Goal: Task Accomplishment & Management: Use online tool/utility

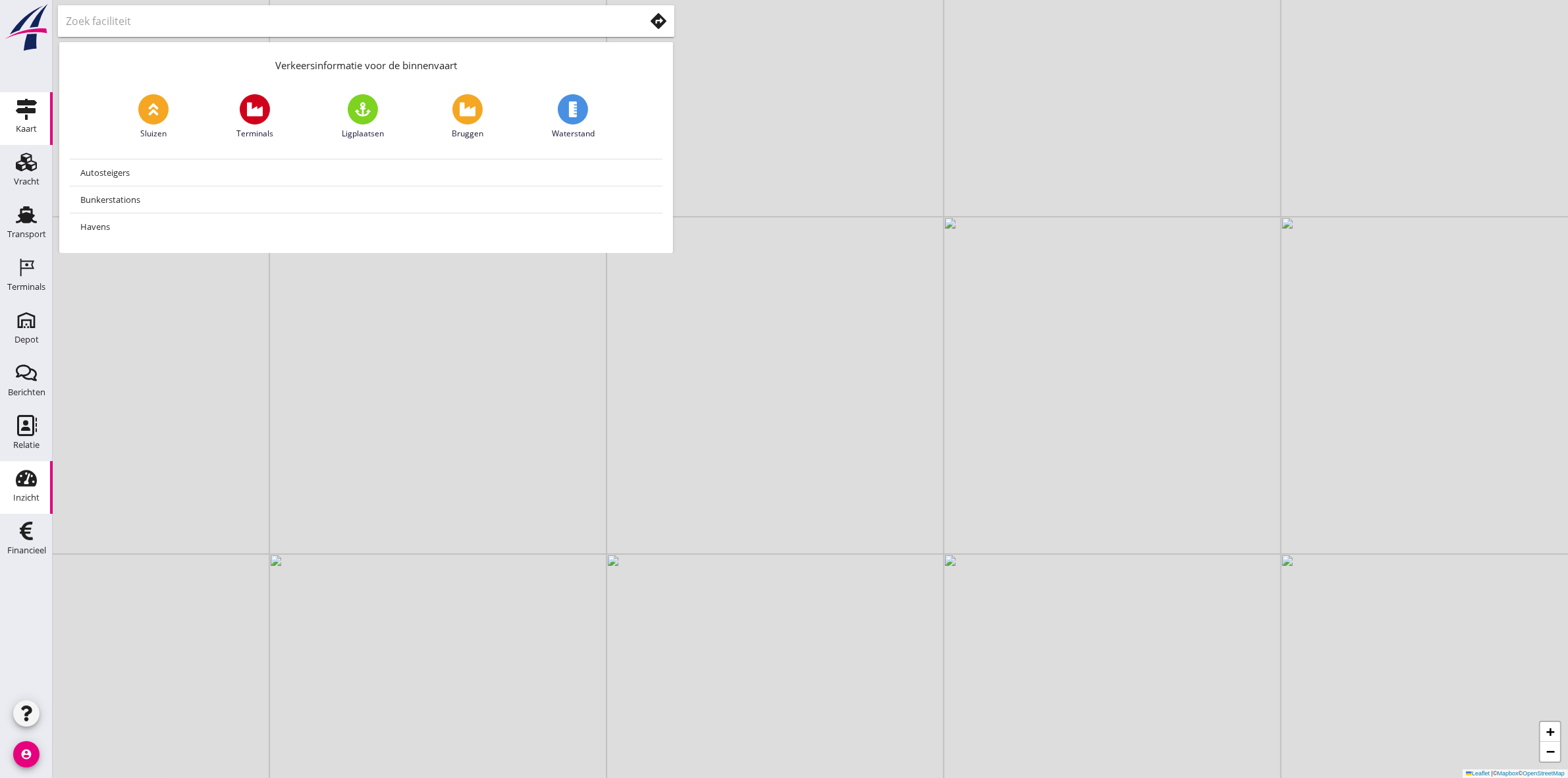
click at [22, 473] on use at bounding box center [26, 478] width 21 height 17
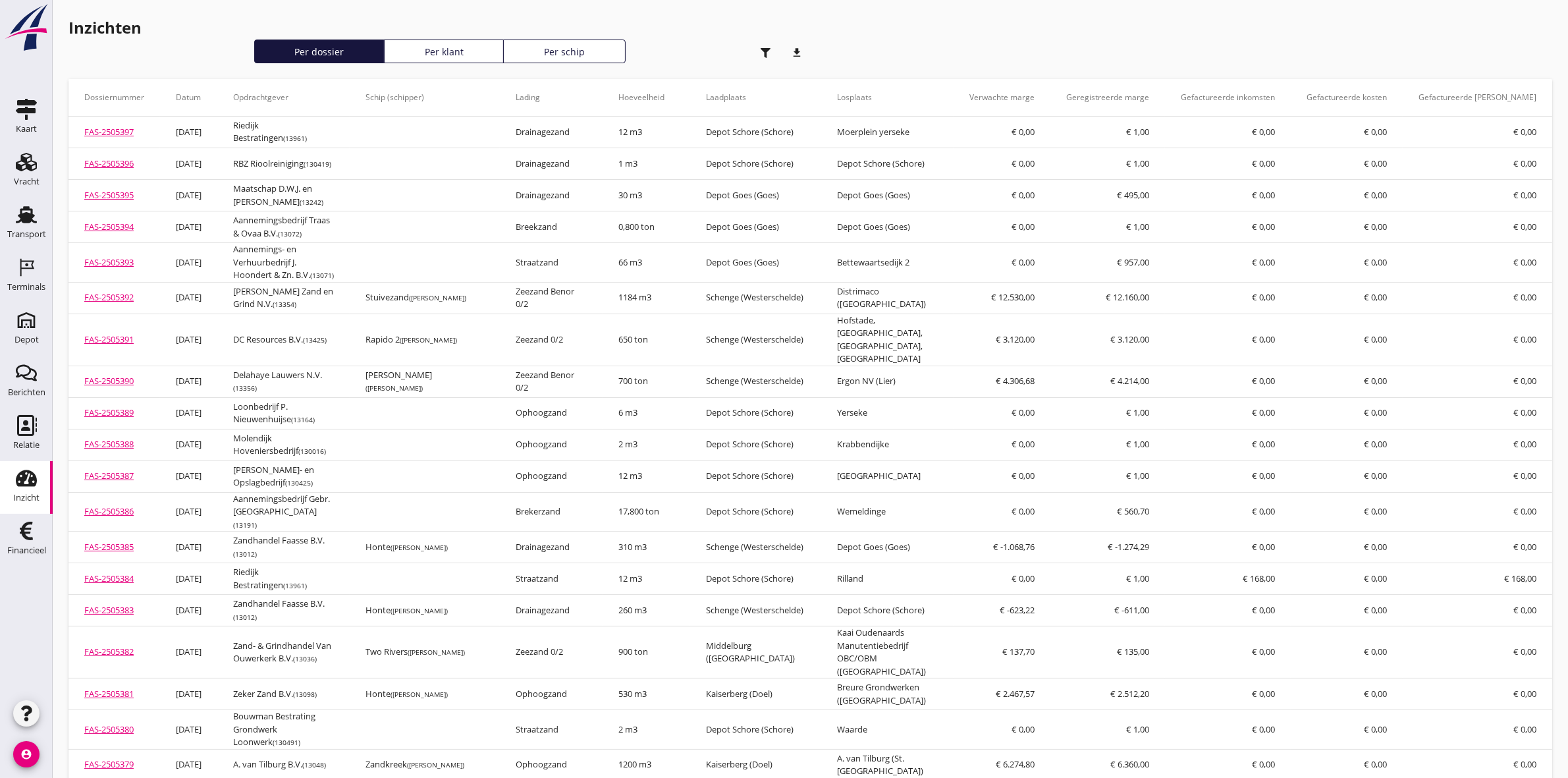
click at [756, 51] on div "button" at bounding box center [765, 52] width 26 height 26
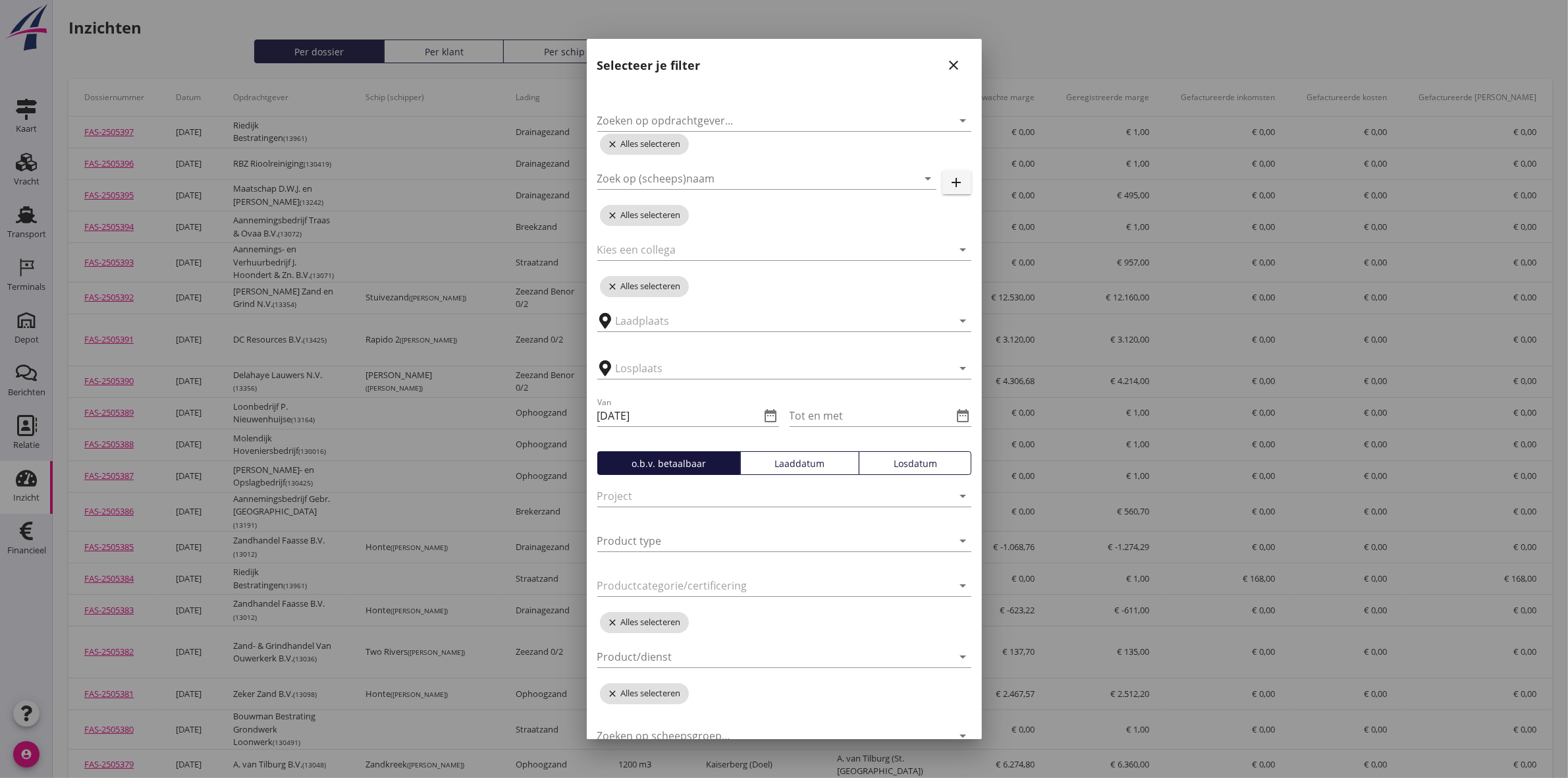
click at [763, 107] on div "Zoeken op opdrachtgever... arrow_drop_down" at bounding box center [784, 113] width 374 height 37
click at [754, 124] on input "Zoeken op opdrachtgever..." at bounding box center [766, 120] width 337 height 21
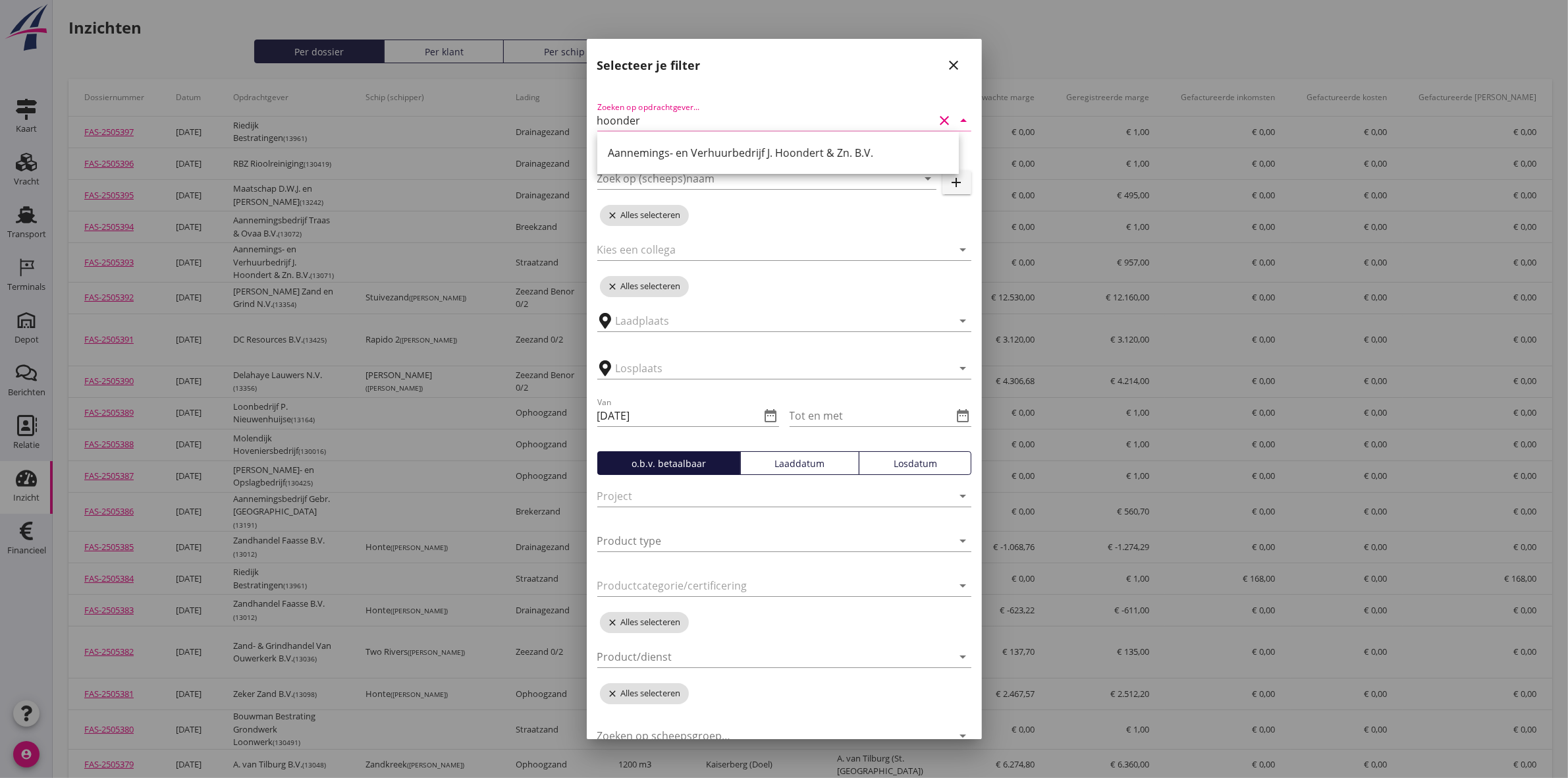
type input "hoondert"
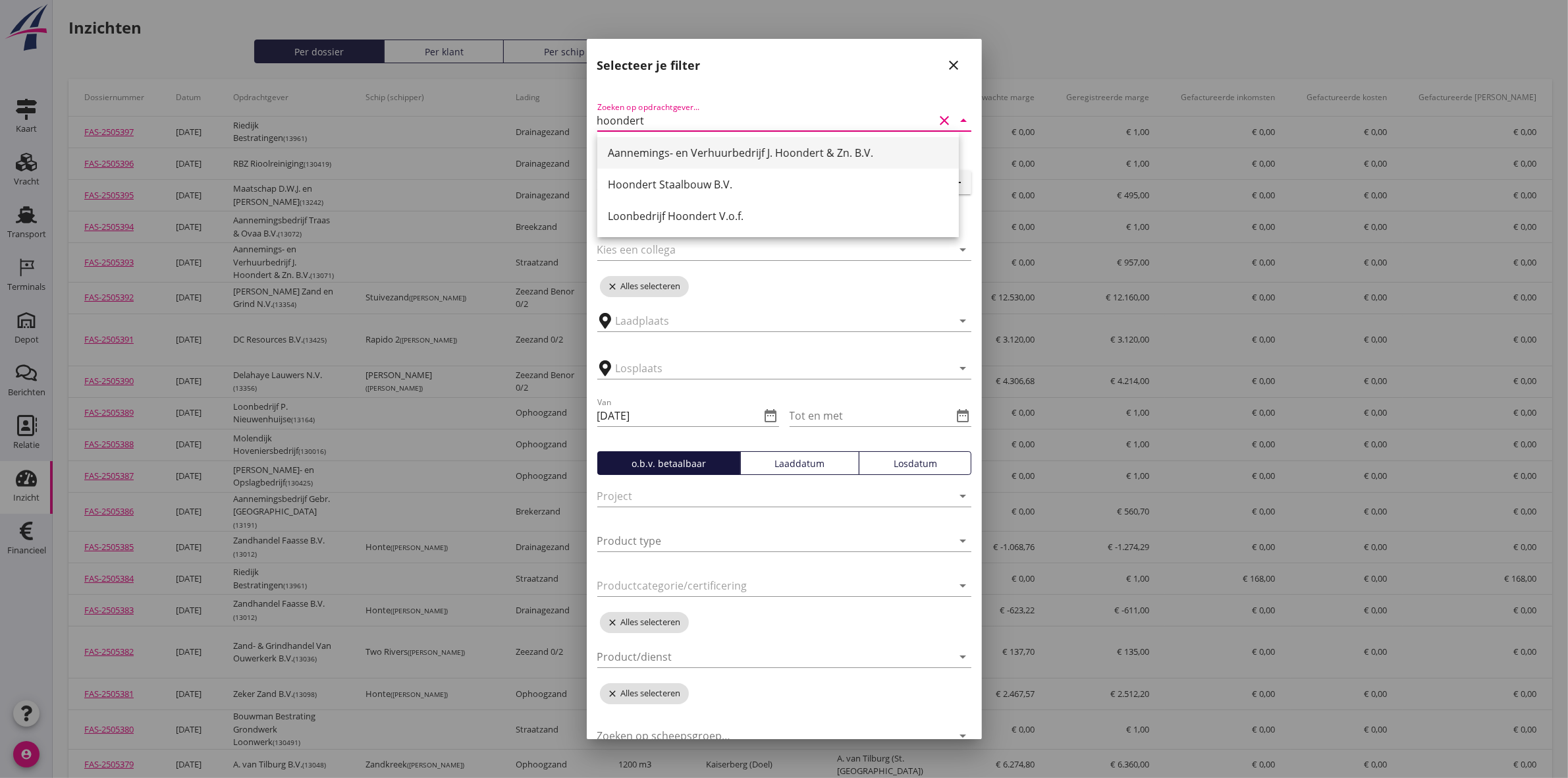
click at [756, 146] on div "Aannemings- en Verhuurbedrijf J. Hoondert & Zn. B.V." at bounding box center [778, 153] width 341 height 16
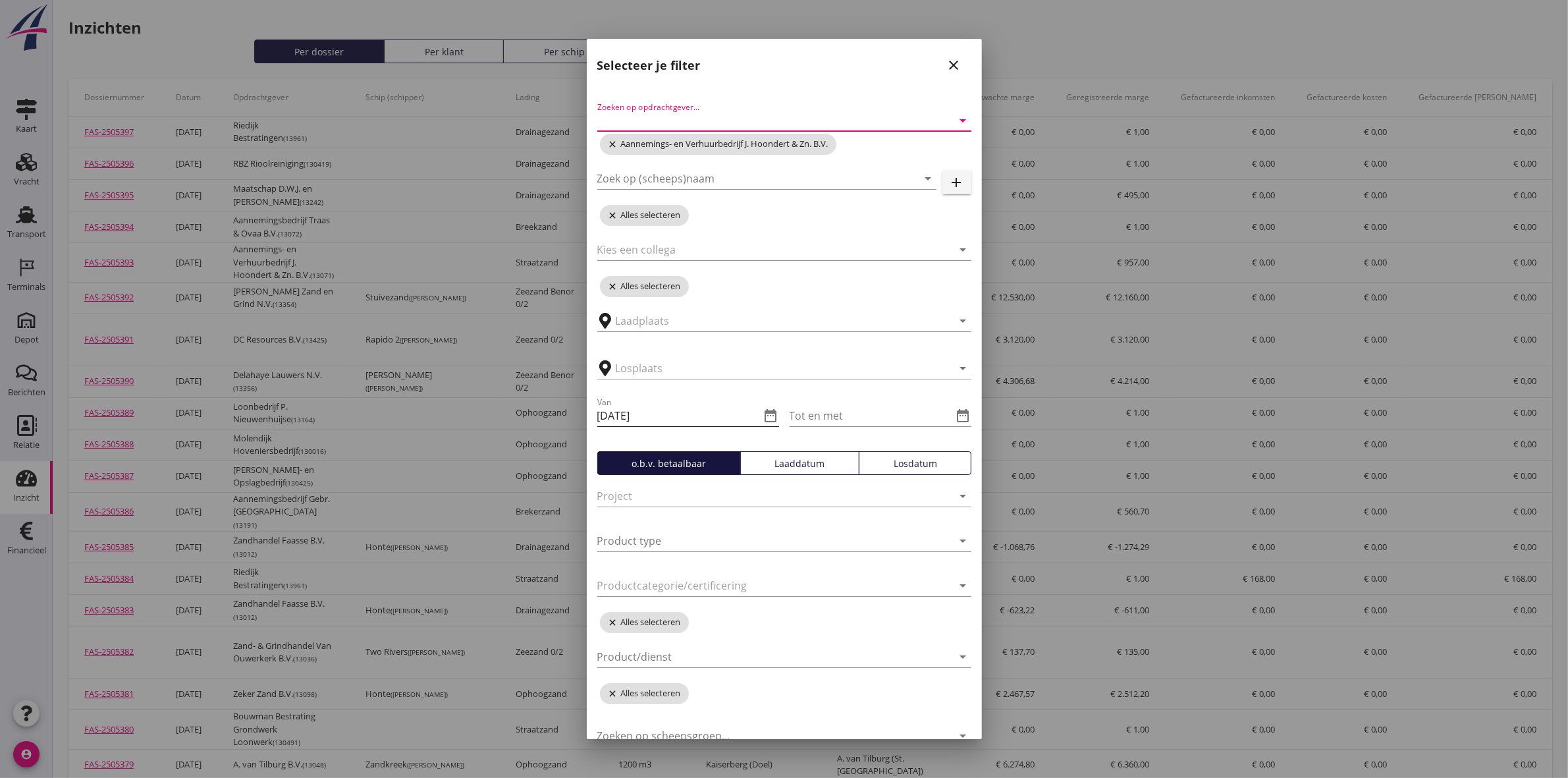
click at [768, 416] on icon "date_range" at bounding box center [772, 416] width 16 height 16
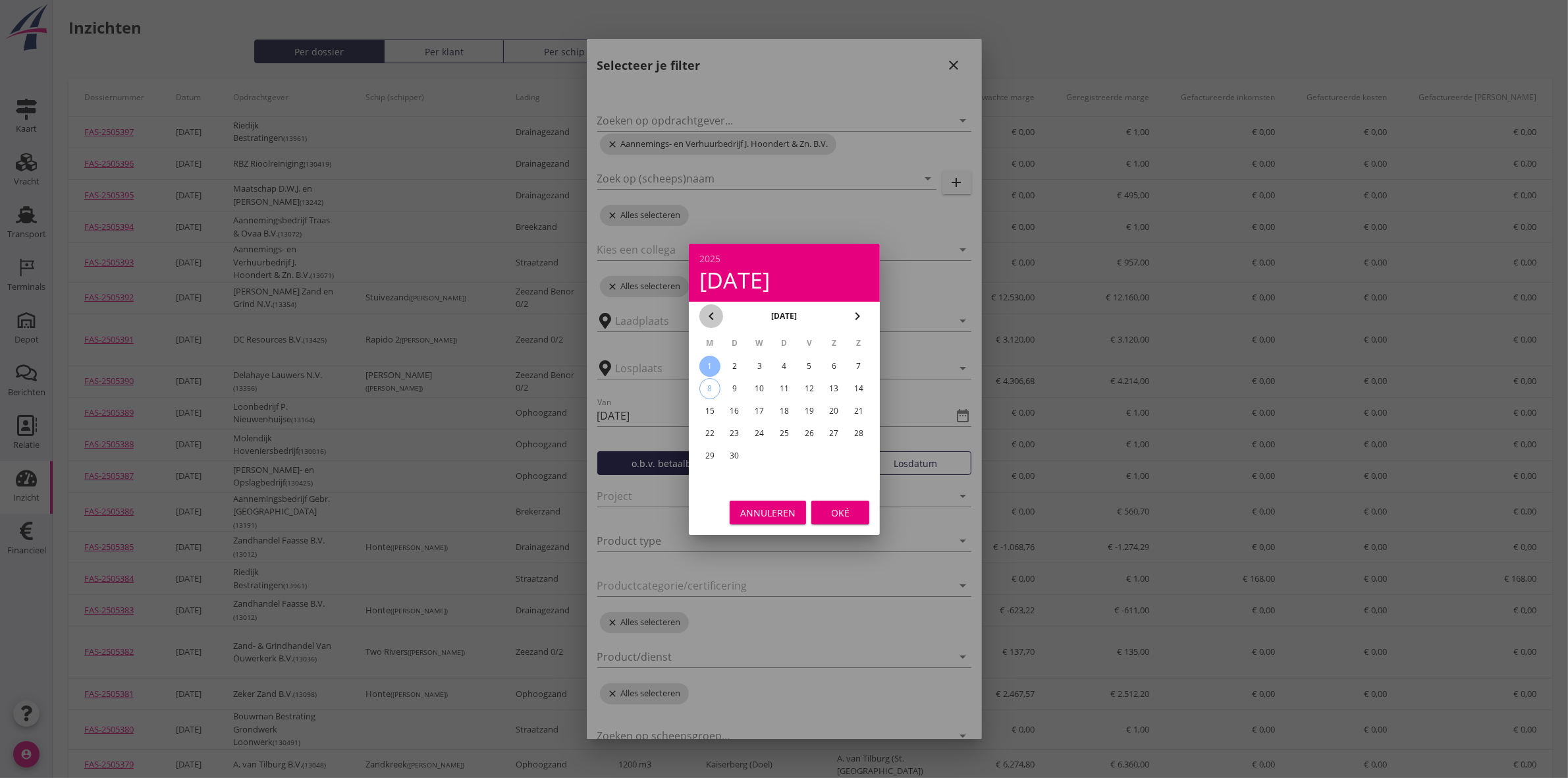
click at [711, 313] on icon "chevron_left" at bounding box center [711, 316] width 16 height 16
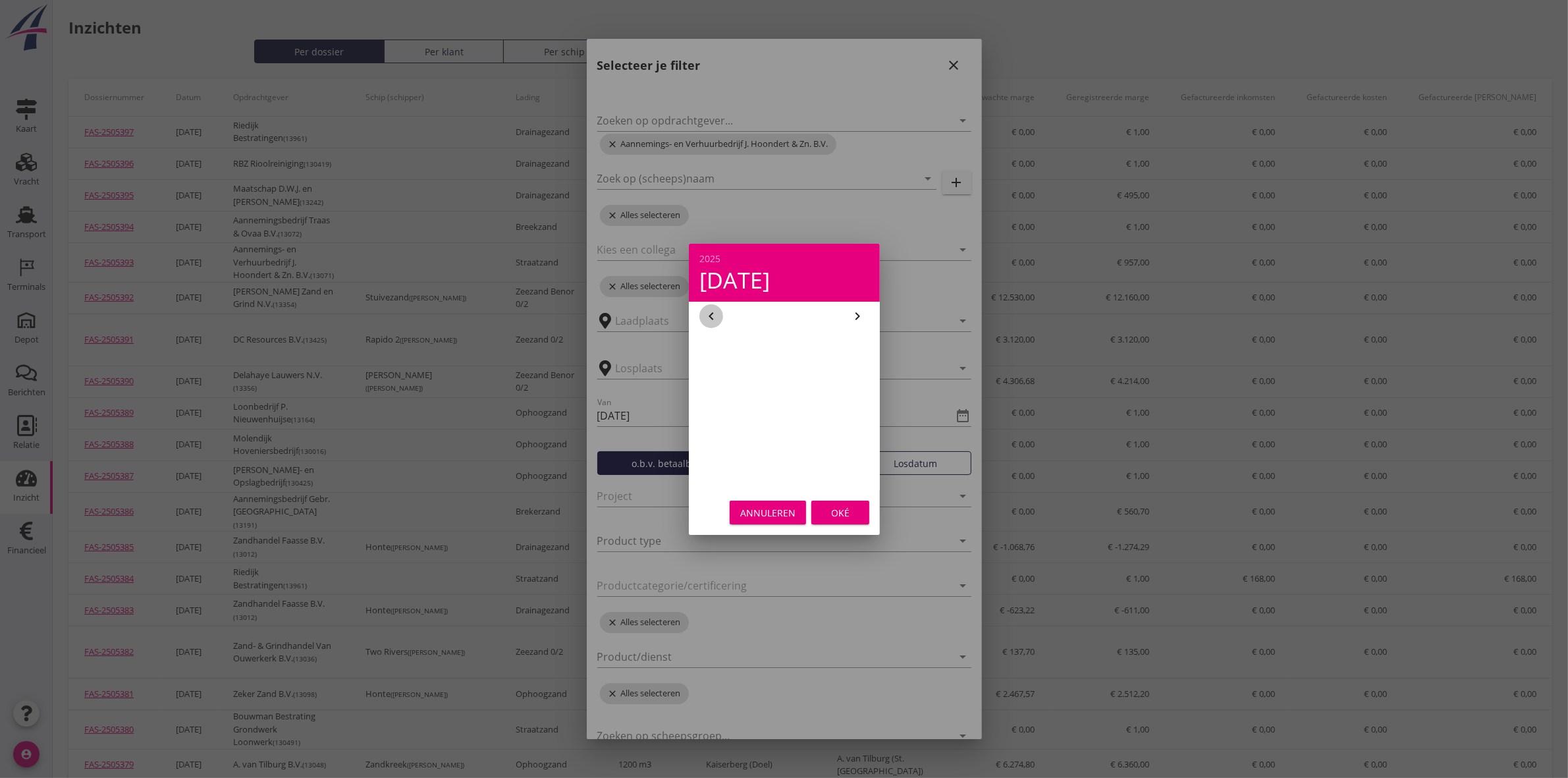
click at [711, 313] on icon "chevron_left" at bounding box center [711, 316] width 16 height 16
click at [760, 359] on div "1" at bounding box center [760, 366] width 21 height 21
type input "[DATE]"
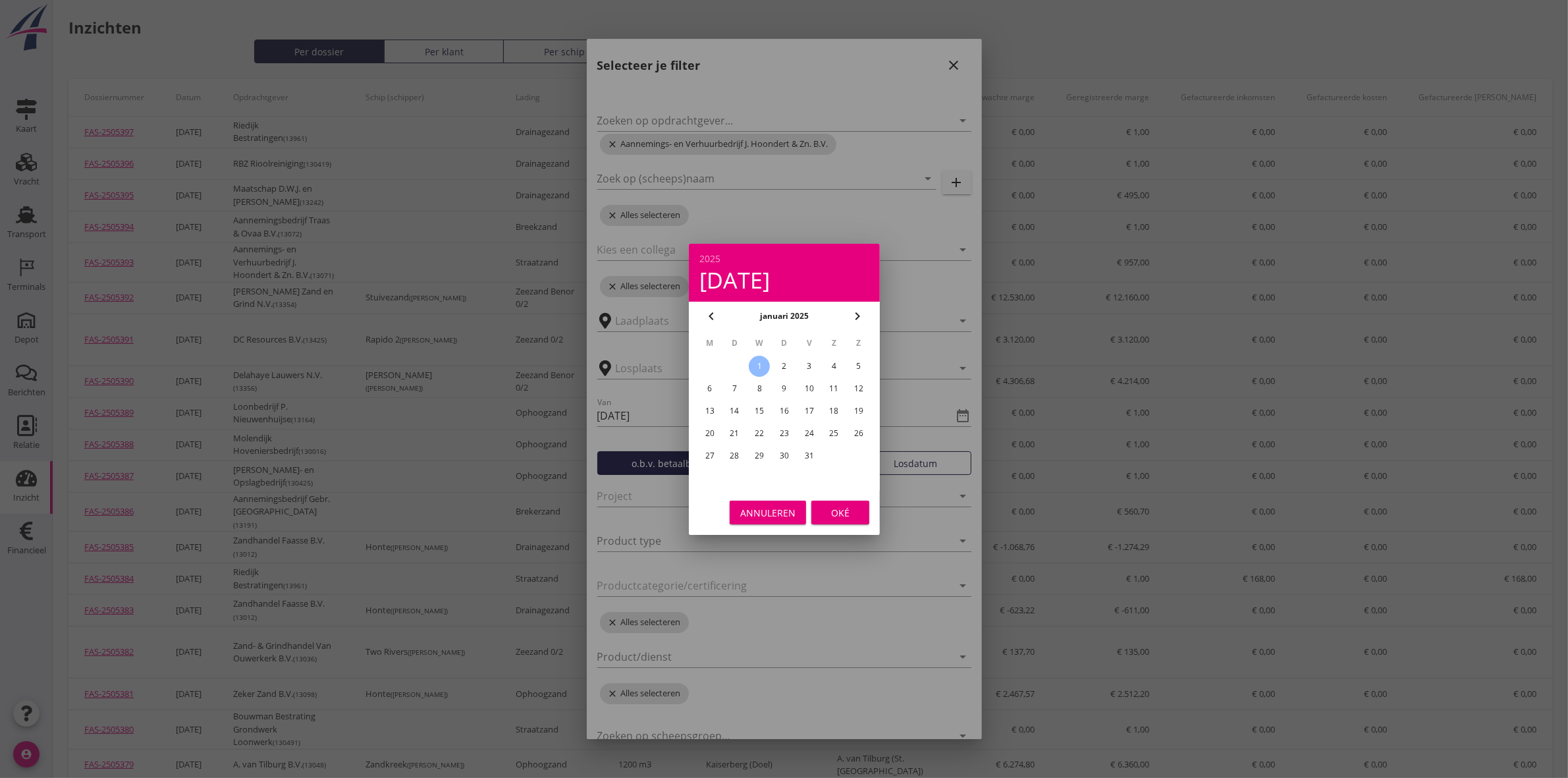
click at [827, 506] on div "Oké" at bounding box center [840, 511] width 37 height 14
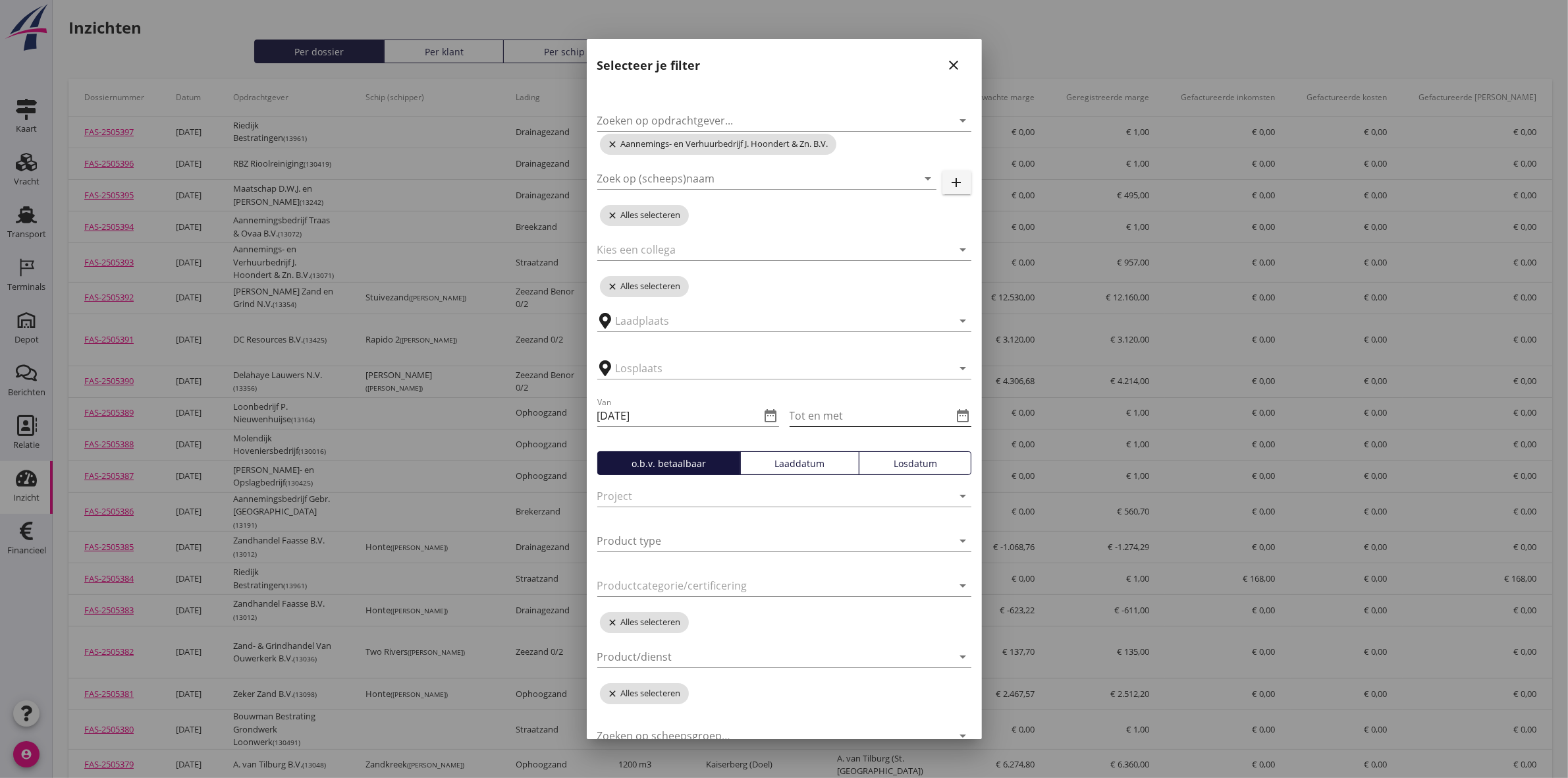
click at [956, 418] on icon "date_range" at bounding box center [964, 416] width 16 height 16
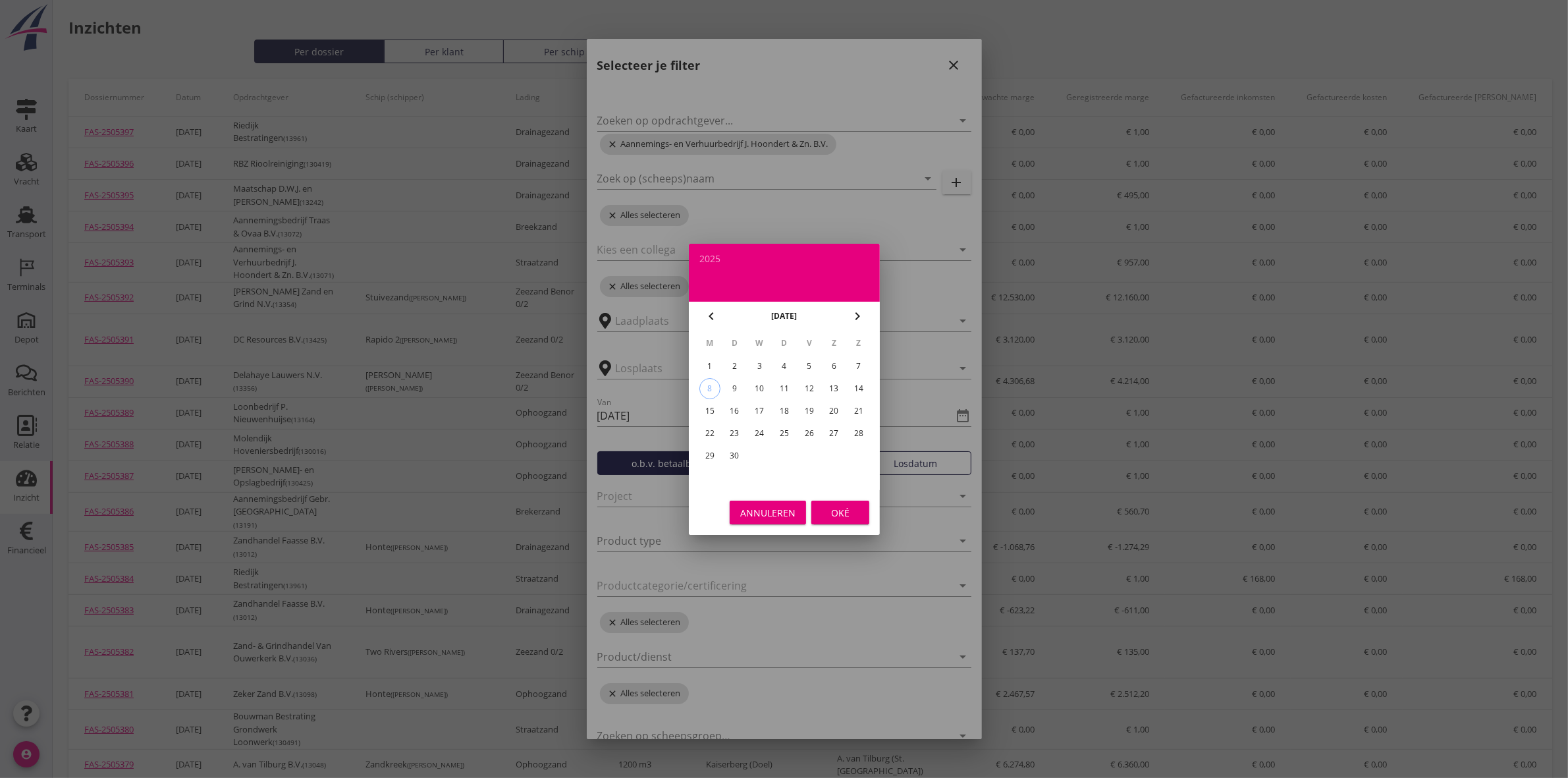
click at [837, 365] on div "6" at bounding box center [833, 366] width 21 height 21
type input "[DATE]"
click at [828, 508] on div "Oké" at bounding box center [840, 511] width 37 height 14
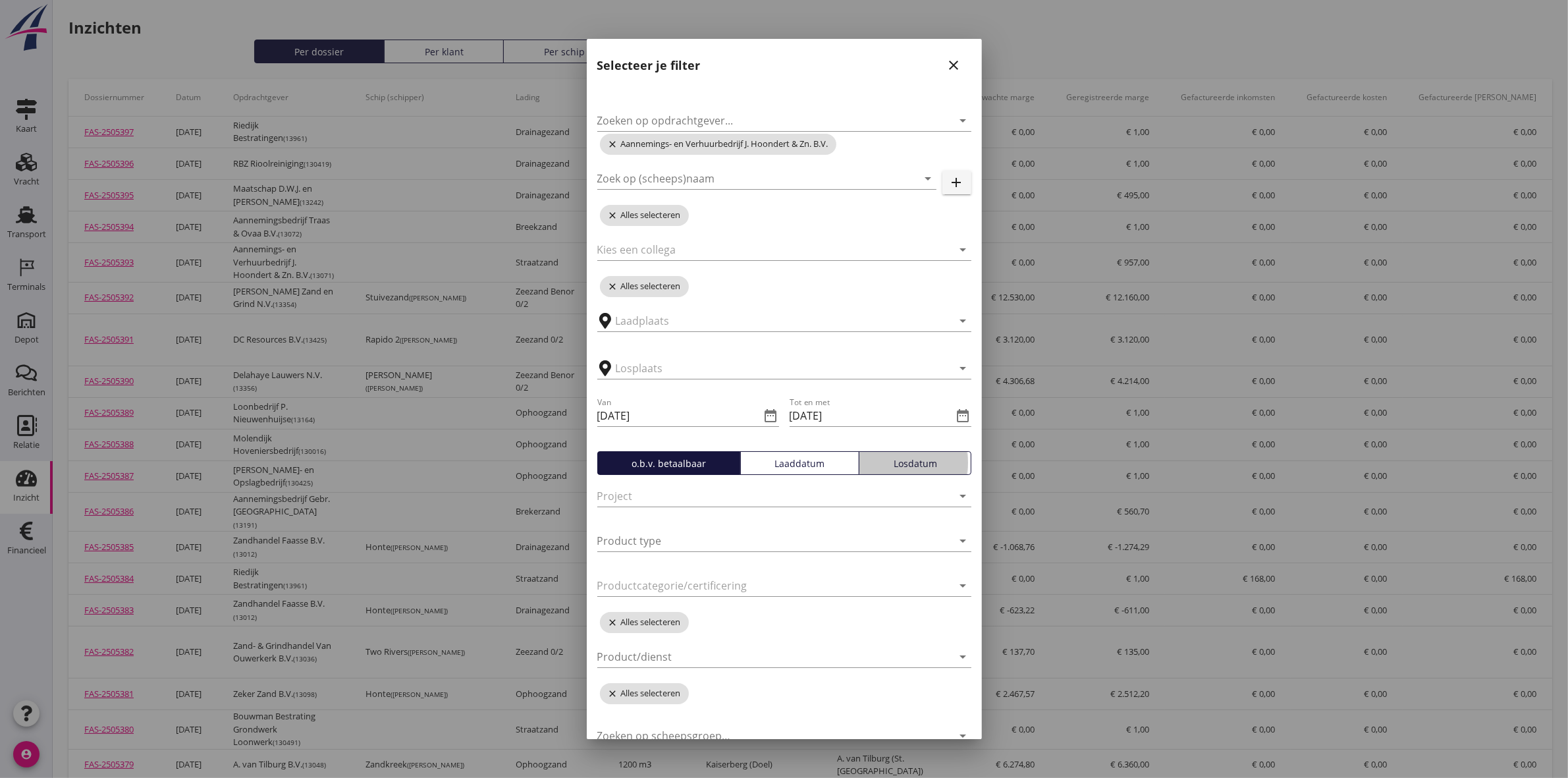
click at [886, 469] on div "Losdatum" at bounding box center [915, 463] width 101 height 14
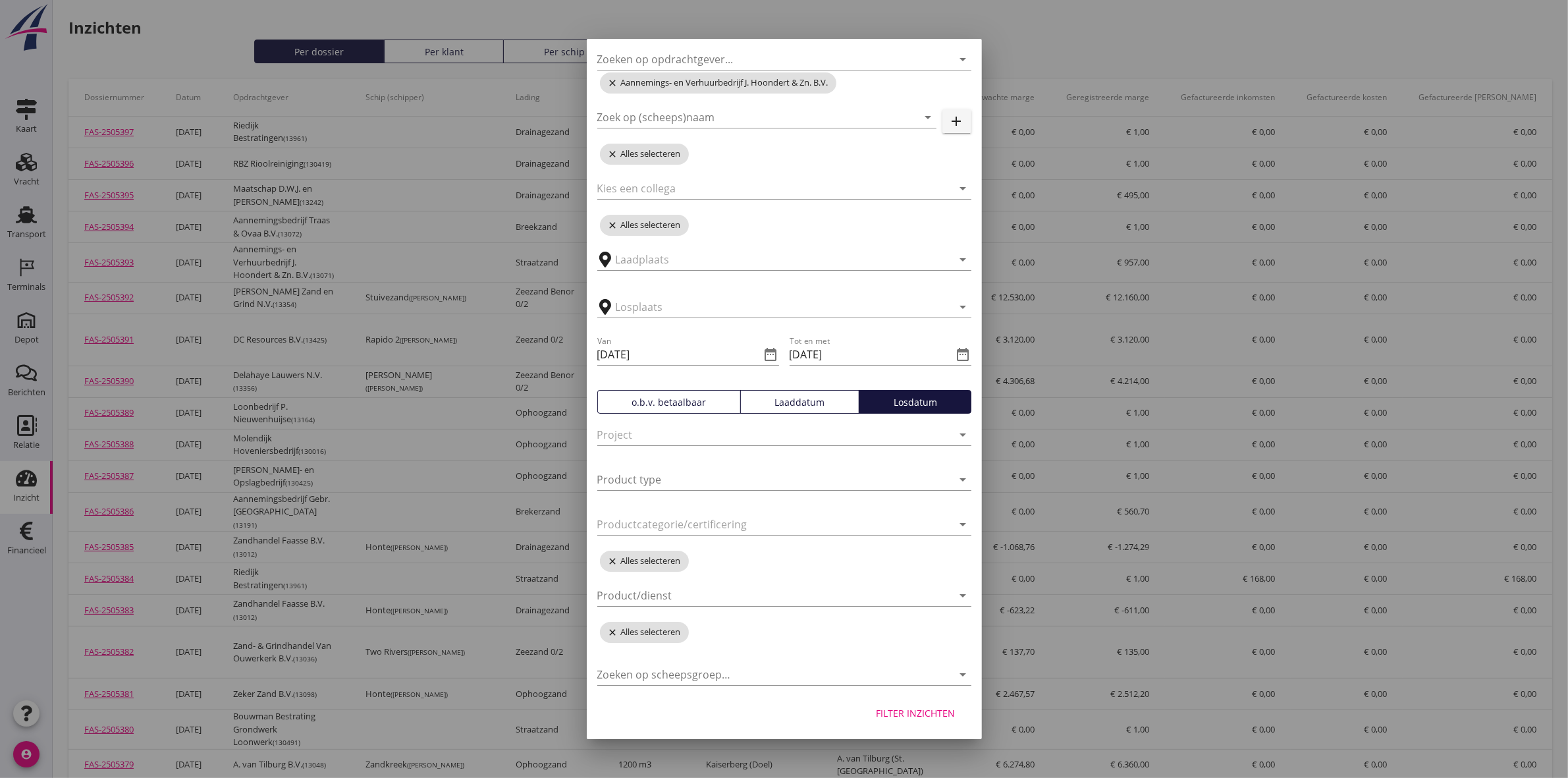
click at [877, 710] on div "Filter inzichten" at bounding box center [916, 712] width 79 height 14
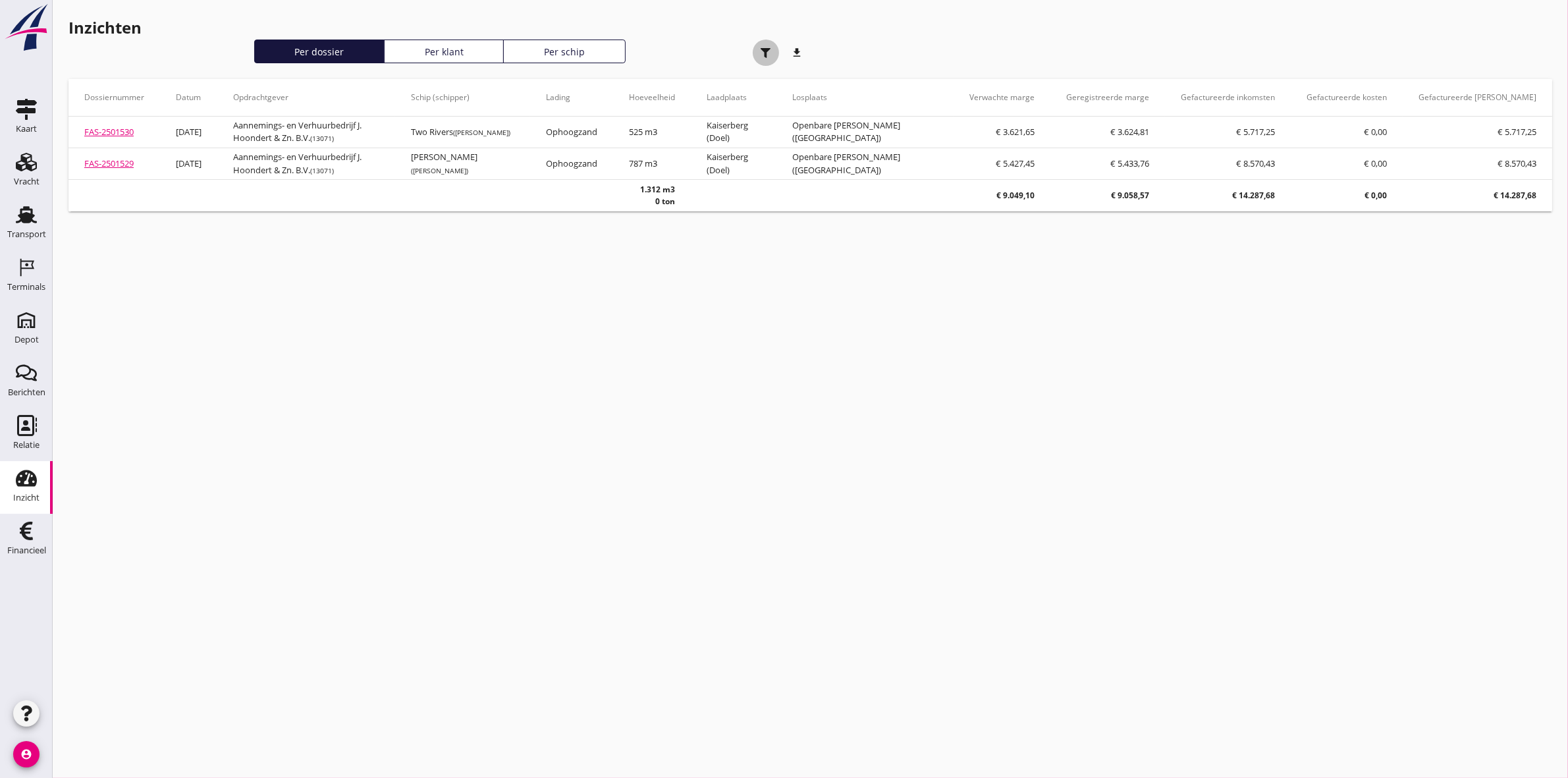
click at [768, 53] on icon "button" at bounding box center [765, 53] width 10 height 10
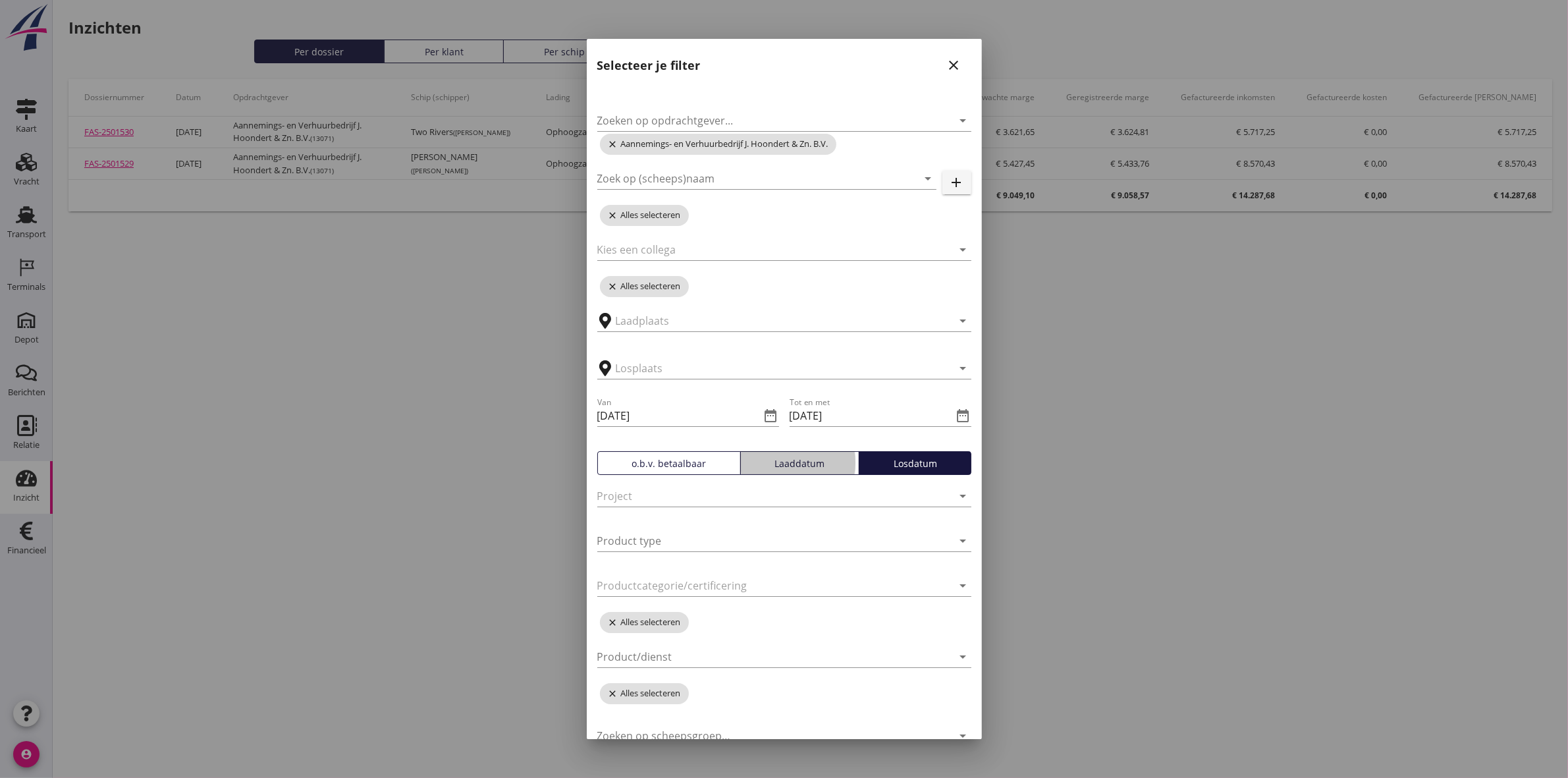
click at [786, 468] on div "Laaddatum" at bounding box center [800, 463] width 107 height 14
click at [692, 465] on div "o.b.v. betaalbaar" at bounding box center [669, 463] width 131 height 14
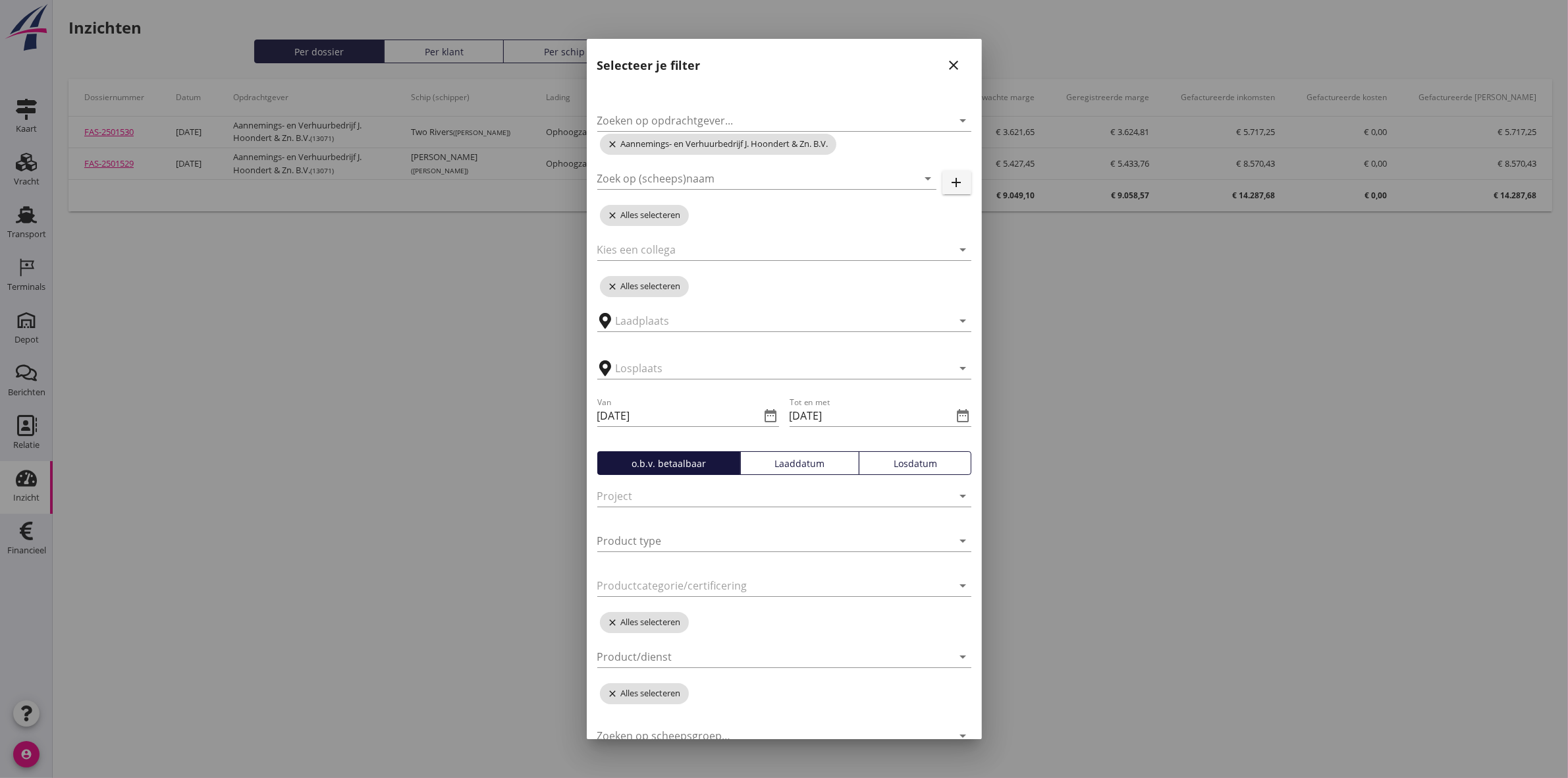
scroll to position [61, 0]
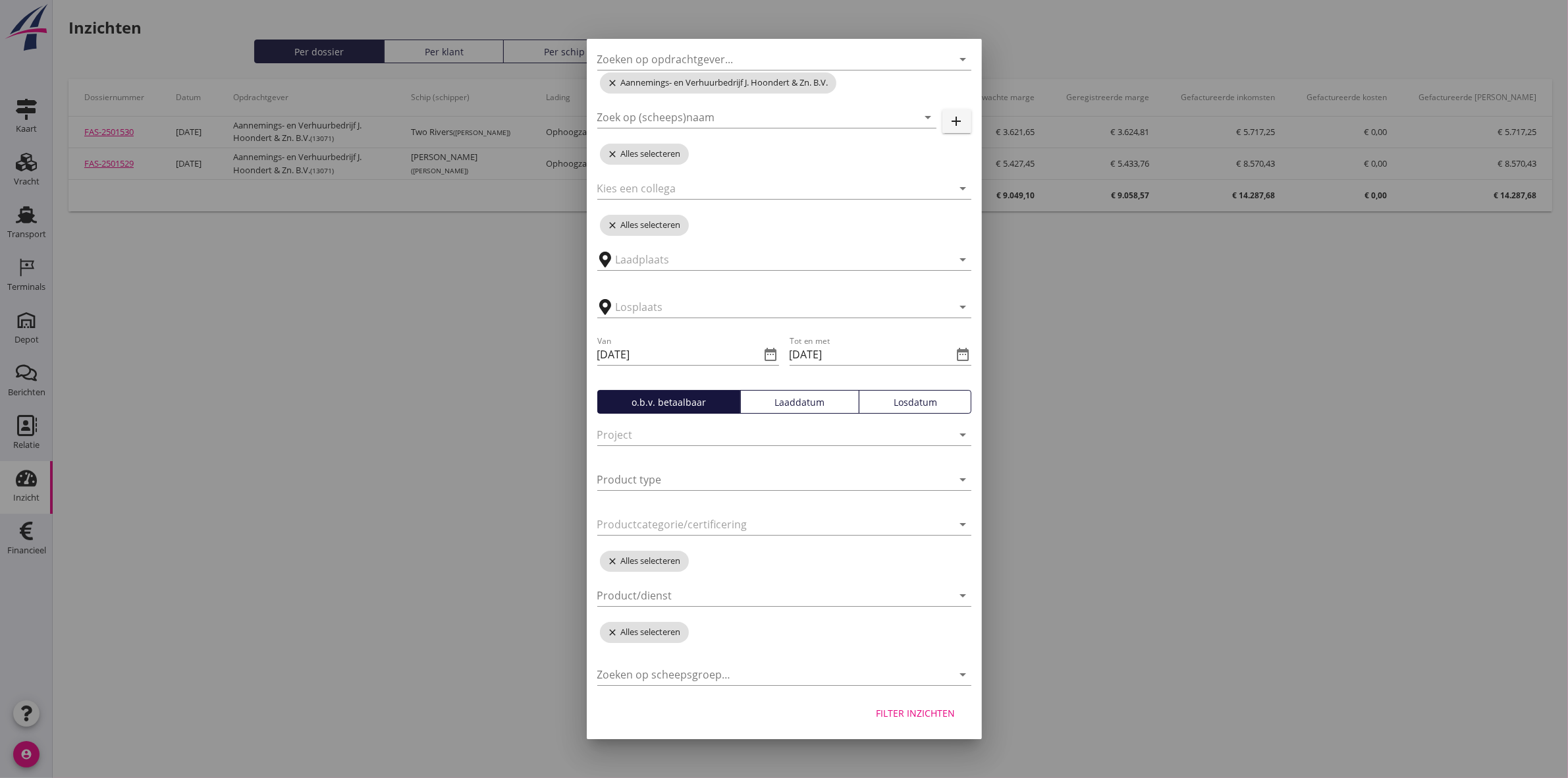
click at [902, 713] on div "Filter inzichten" at bounding box center [916, 712] width 79 height 14
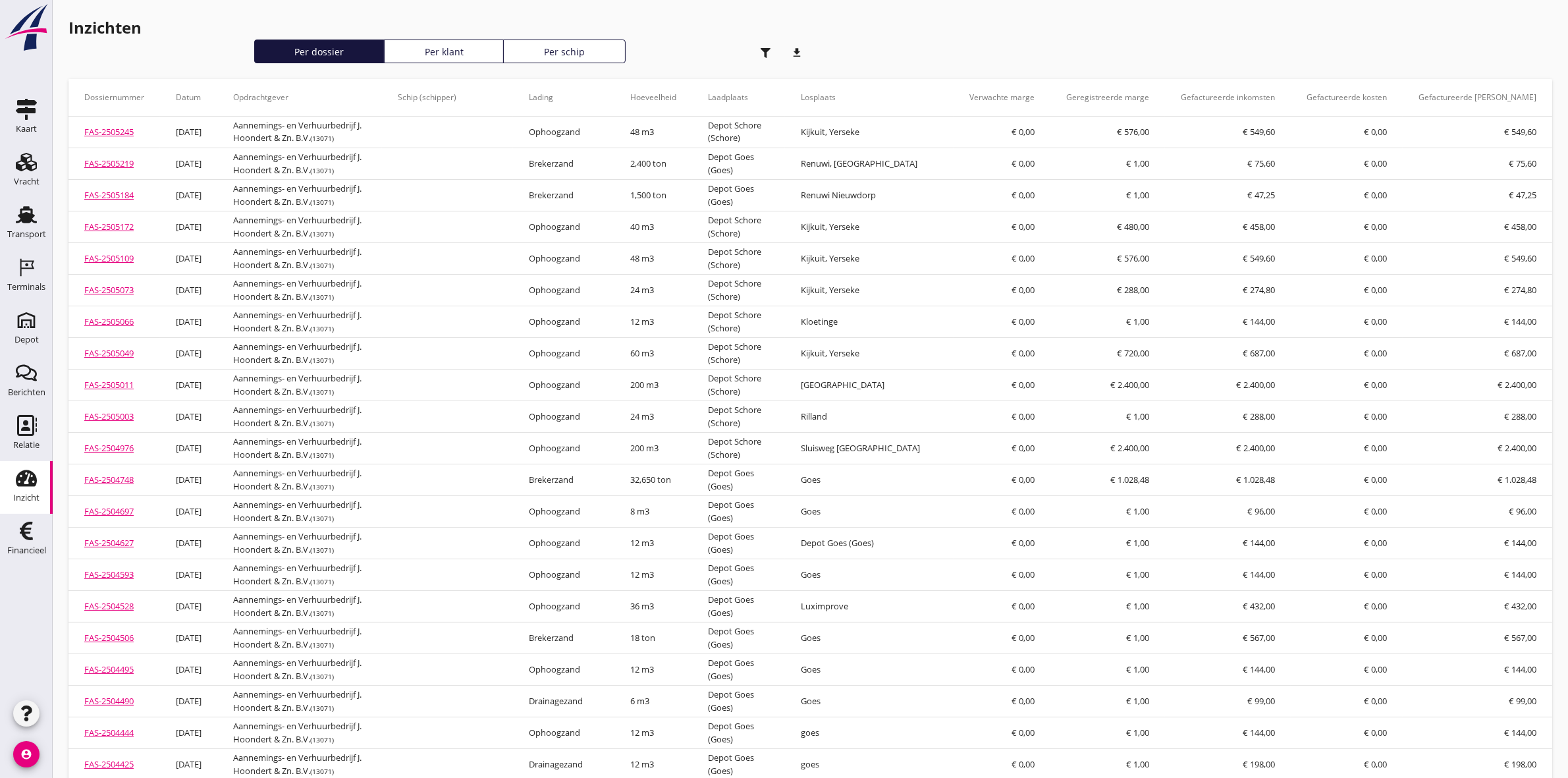
click at [794, 51] on icon "download" at bounding box center [797, 52] width 26 height 26
